Goal: Task Accomplishment & Management: Manage account settings

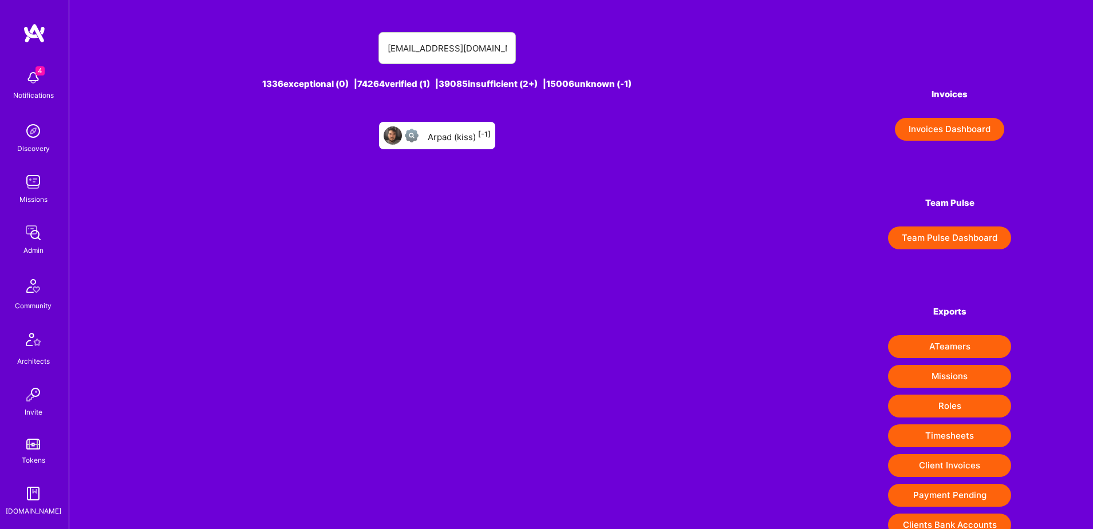
type input "arpad1337@me.com"
click at [447, 134] on div "Arpad (kiss) [-1]" at bounding box center [459, 135] width 63 height 15
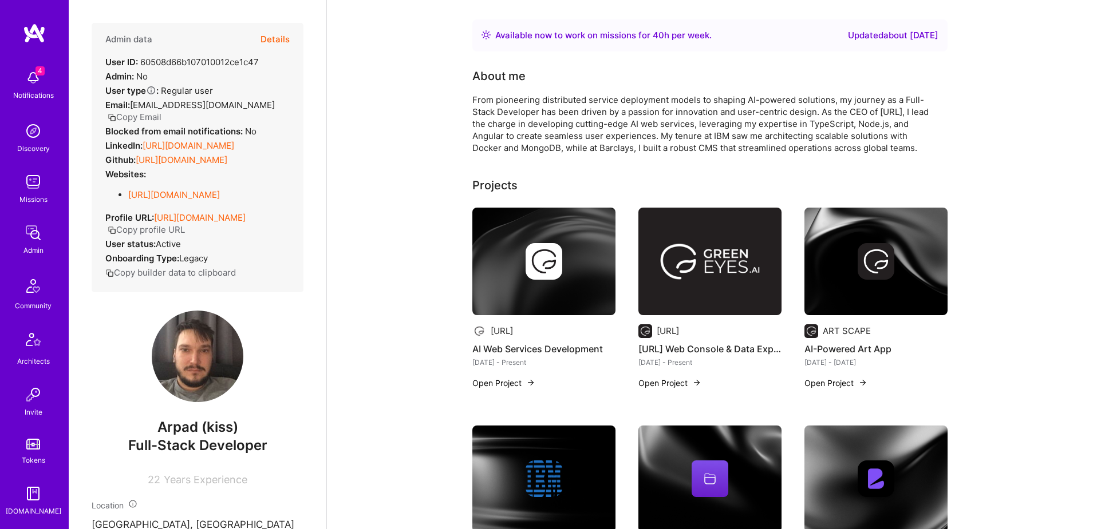
scroll to position [14, 0]
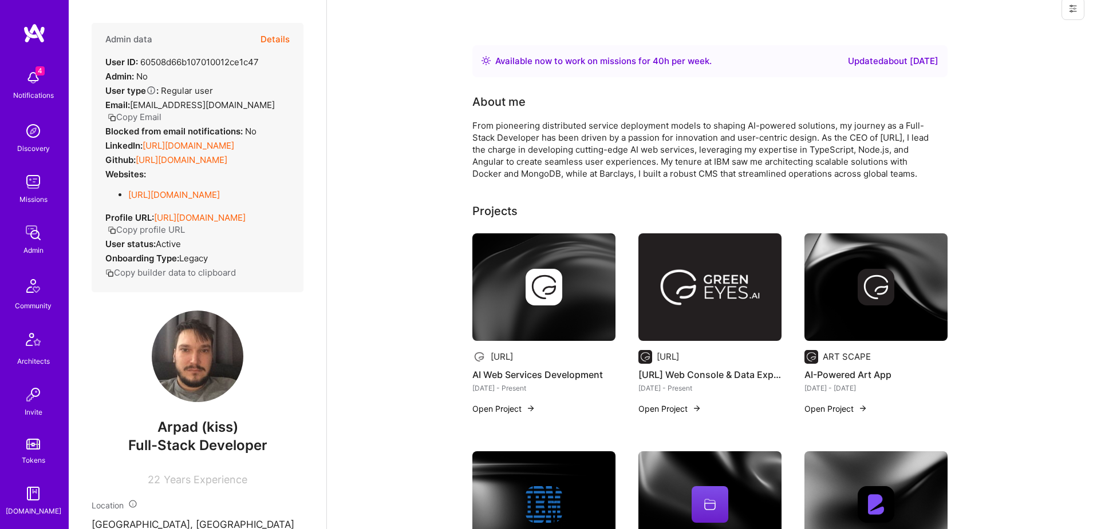
click at [161, 111] on button "Copy Email" at bounding box center [135, 117] width 54 height 12
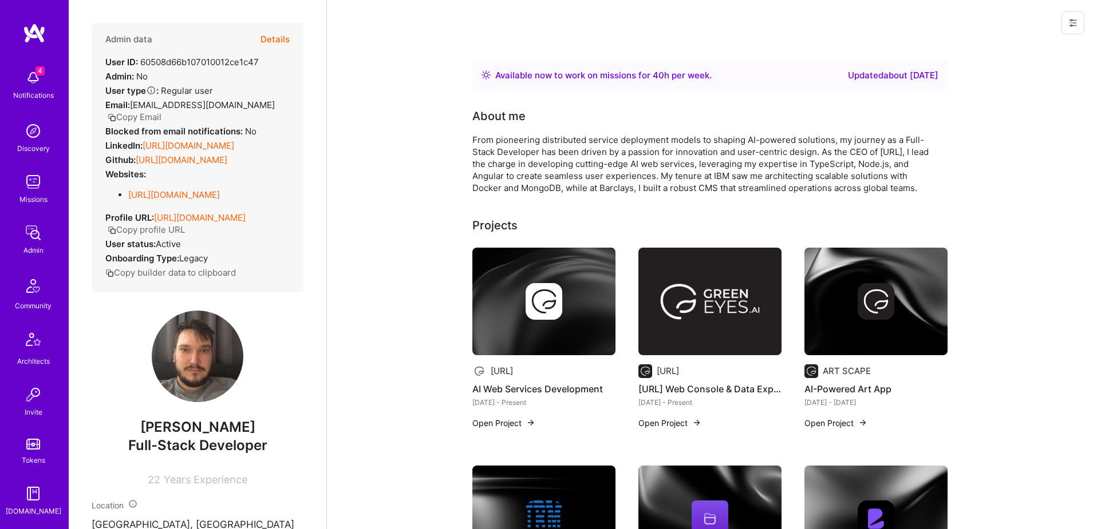
scroll to position [201, 0]
click at [36, 405] on div "DB" at bounding box center [34, 411] width 10 height 12
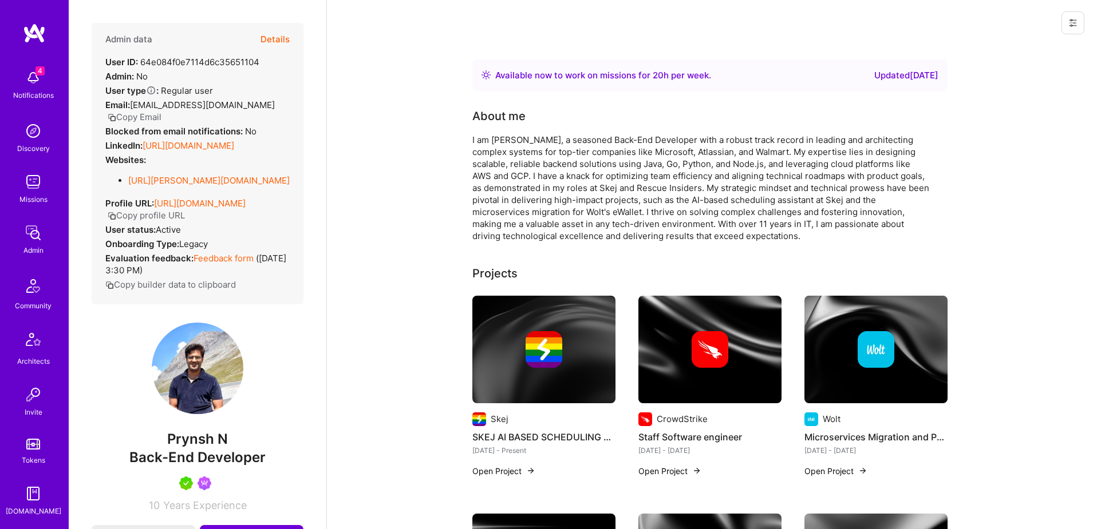
click at [220, 60] on div "User ID: 64e084f0e7114d6c35651104" at bounding box center [182, 62] width 154 height 12
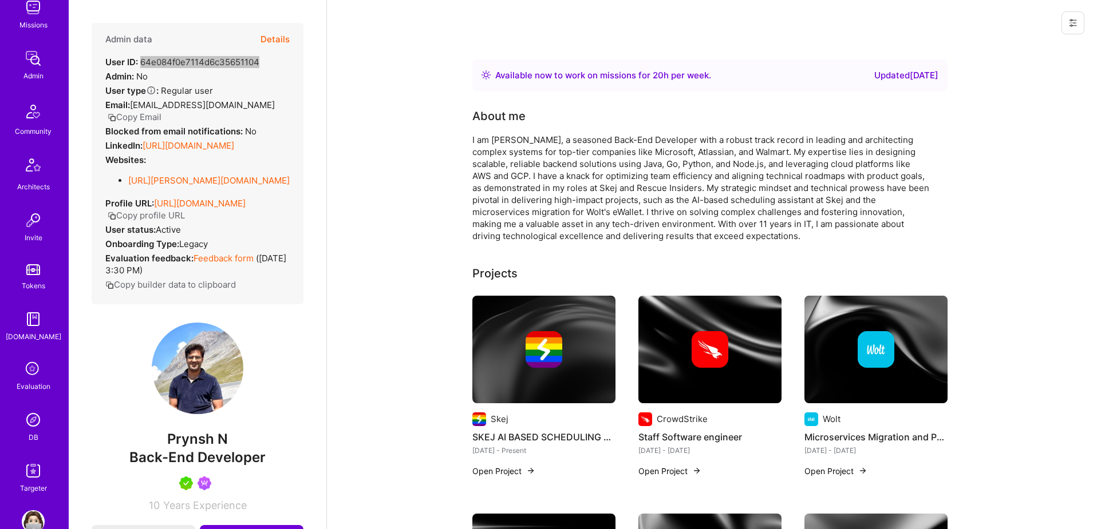
scroll to position [201, 0]
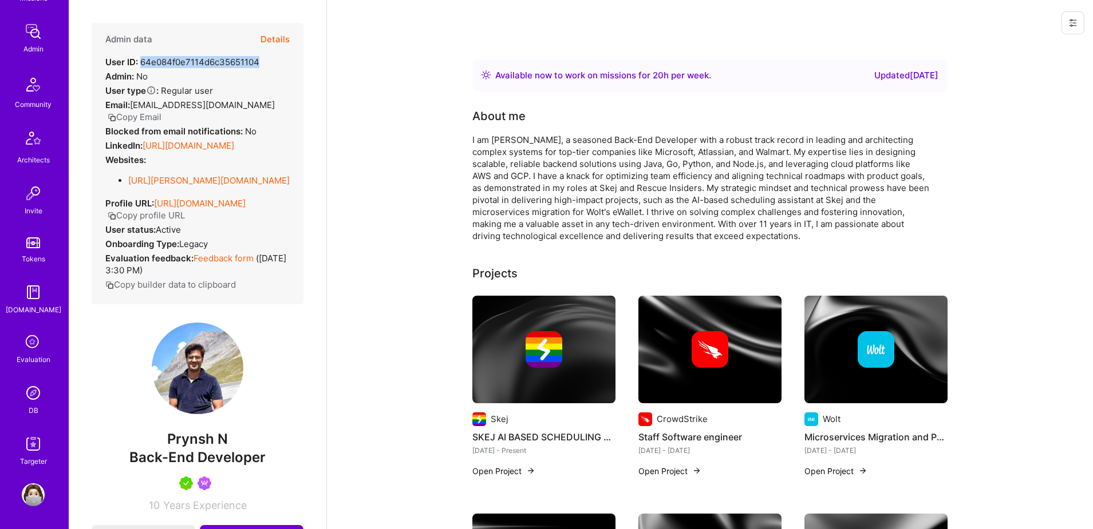
click at [41, 396] on img at bounding box center [33, 393] width 23 height 23
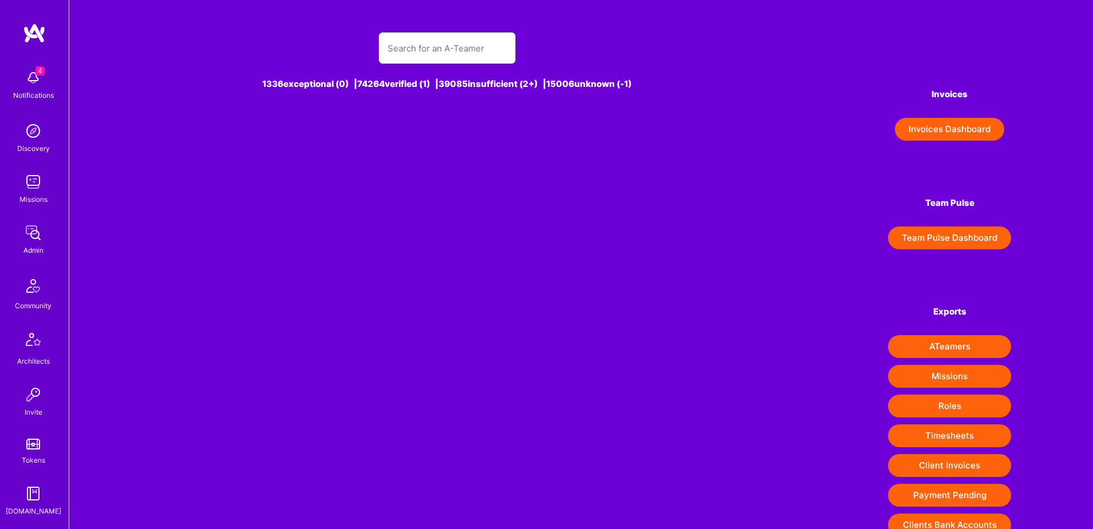
click at [414, 40] on input "text" at bounding box center [446, 48] width 119 height 29
paste input "https://platform.a.team/petekarlii"
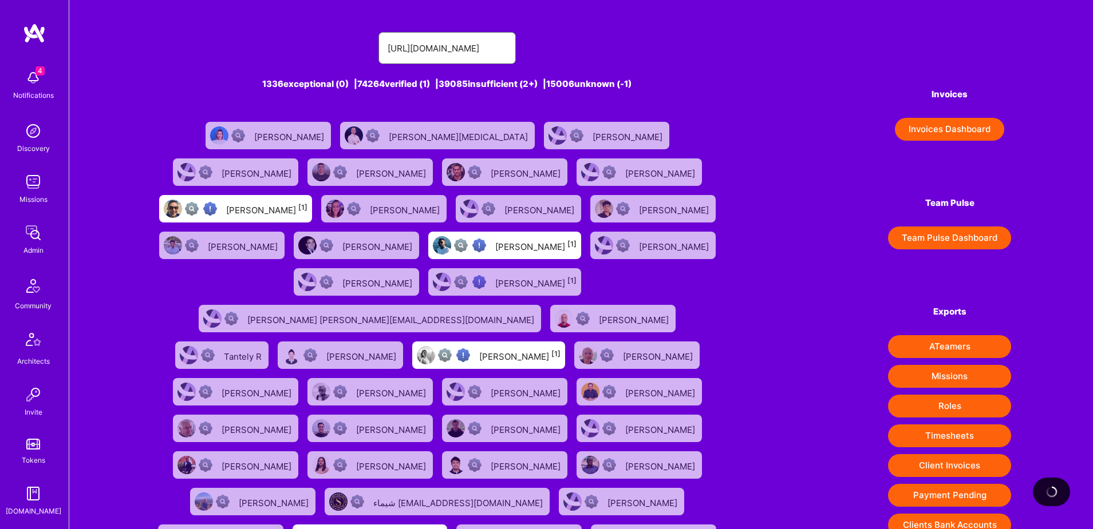
scroll to position [0, 14]
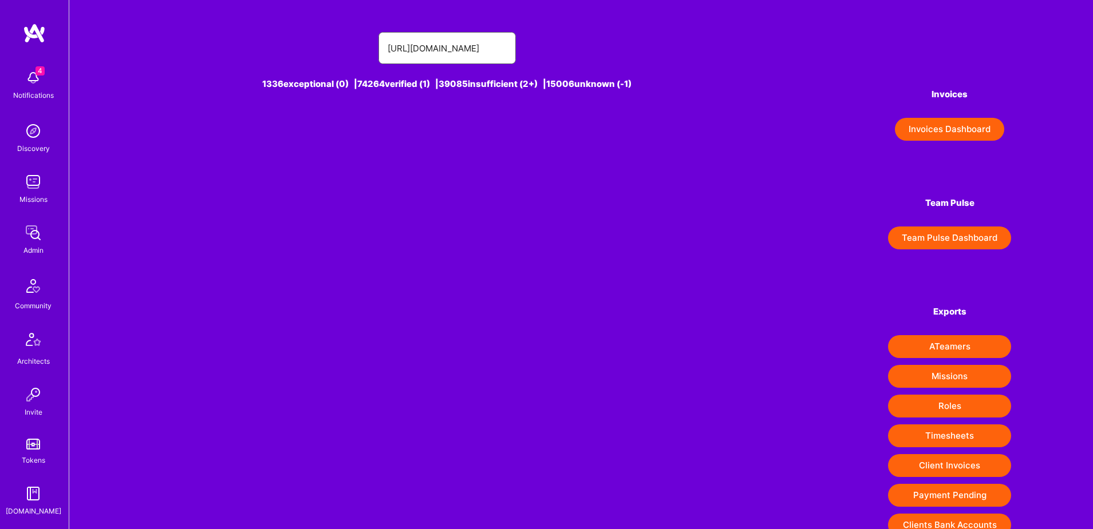
type input "https://platform.a.team/petekarlii"
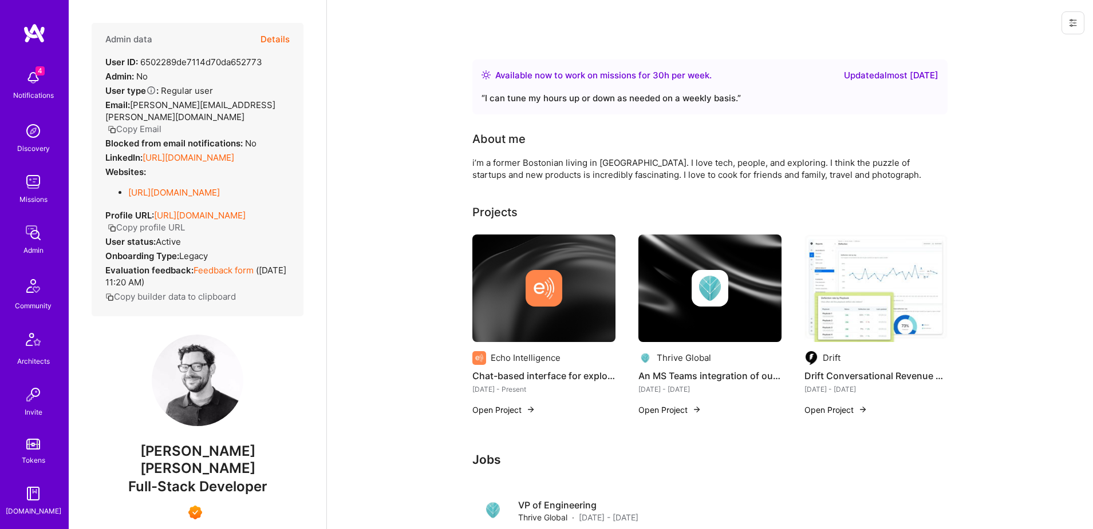
click at [270, 35] on button "Details" at bounding box center [274, 39] width 29 height 33
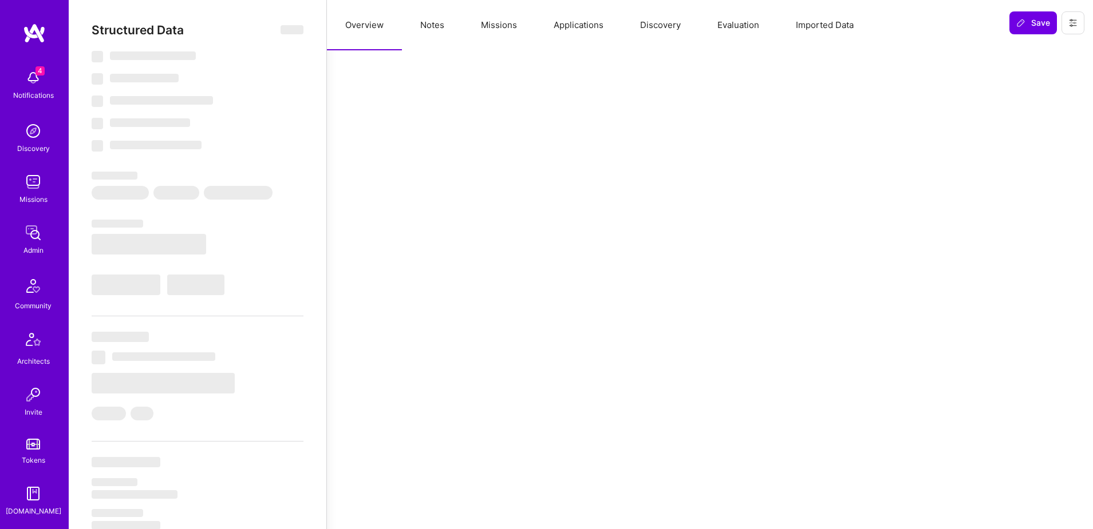
click at [430, 28] on button "Notes" at bounding box center [432, 25] width 61 height 50
select select "Right Now"
select select "7"
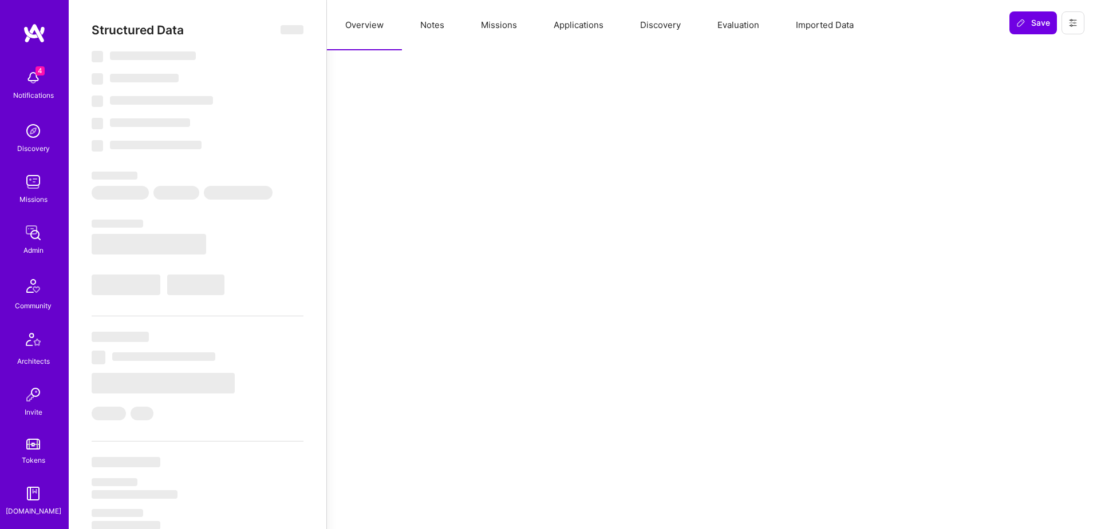
select select "7"
select select "US"
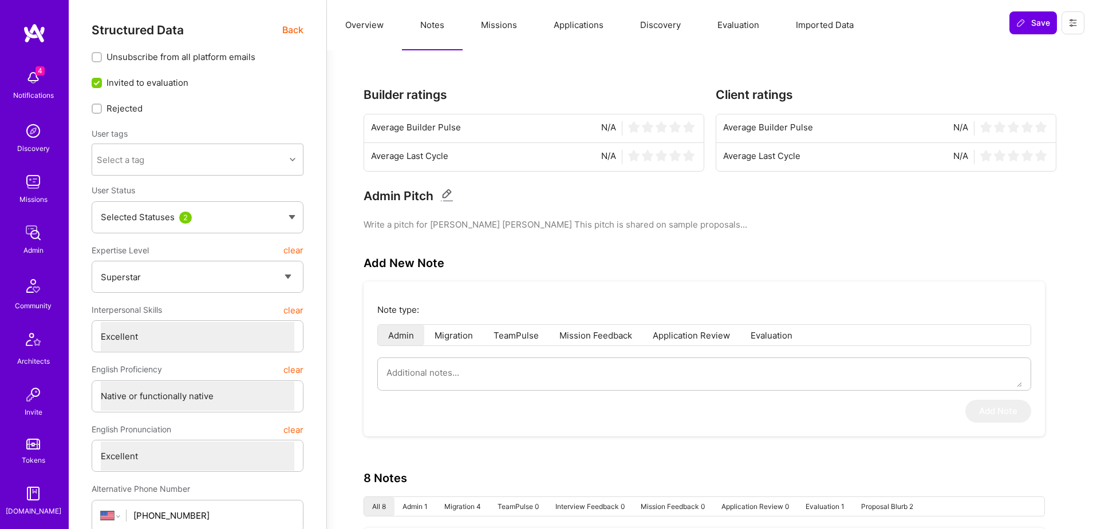
click at [596, 32] on button "Applications" at bounding box center [578, 25] width 86 height 50
